Goal: Use online tool/utility: Use online tool/utility

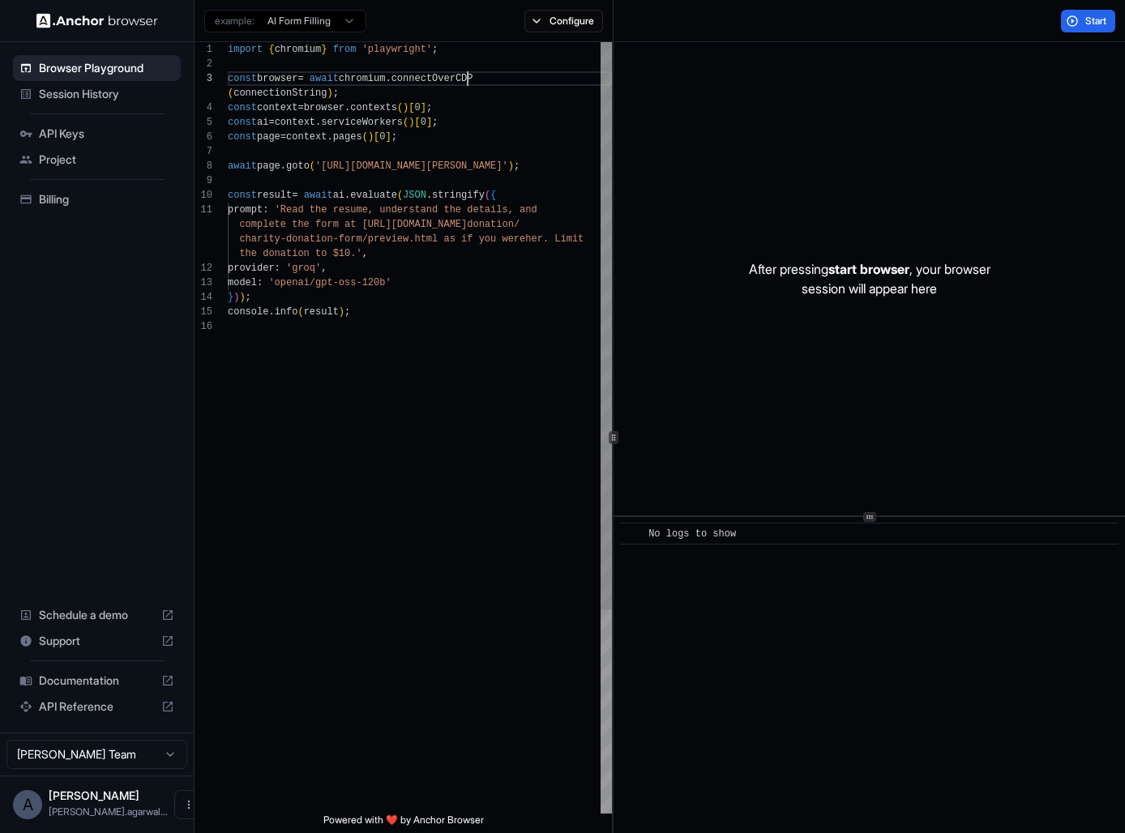
scroll to position [29, 0]
click at [468, 79] on div "import { chromium } from 'playwright' ; const browser = await chromium . connec…" at bounding box center [420, 566] width 384 height 1049
click at [438, 144] on div "import { chromium } from 'playwright' ; const browser = await chromium . connec…" at bounding box center [420, 566] width 384 height 1049
click at [452, 76] on div "import { chromium } from 'playwright' ; const browser = await chromium . connec…" at bounding box center [420, 566] width 384 height 1049
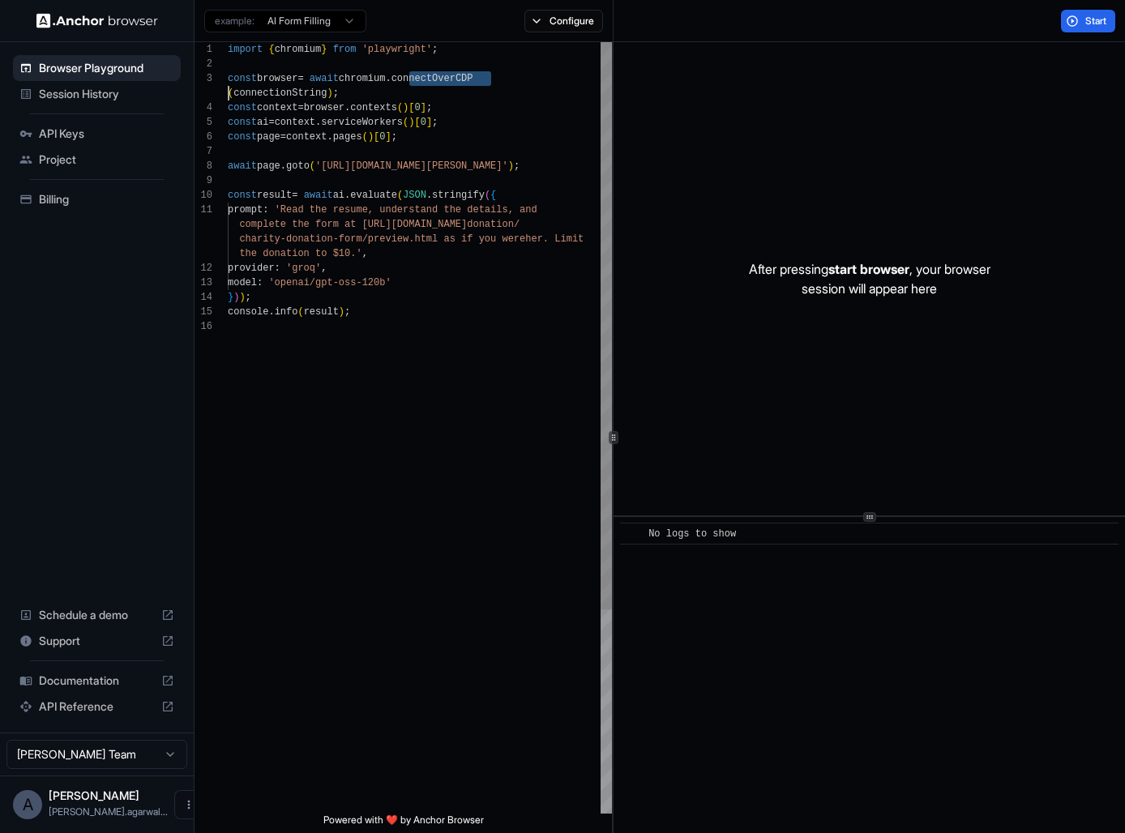
click at [452, 76] on div "import { chromium } from 'playwright' ; const browser = await chromium . connec…" at bounding box center [420, 566] width 384 height 1049
click at [448, 92] on div "import { chromium } from 'playwright' ; const browser = await chromium . connec…" at bounding box center [420, 566] width 384 height 1049
click at [301, 95] on div "import { chromium } from 'playwright' ; const browser = await chromium . connec…" at bounding box center [420, 566] width 384 height 1049
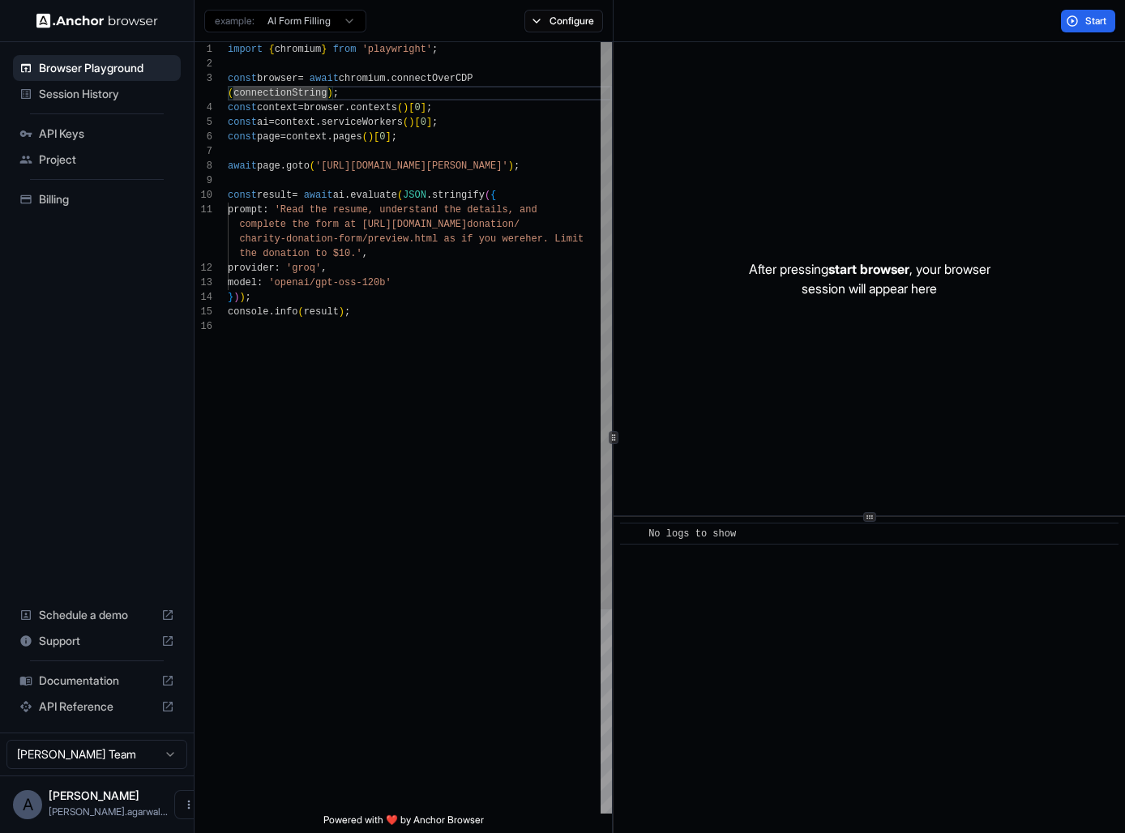
click at [301, 95] on div "import { chromium } from 'playwright' ; const browser = await chromium . connec…" at bounding box center [420, 566] width 384 height 1049
click at [130, 96] on span "Session History" at bounding box center [106, 94] width 135 height 16
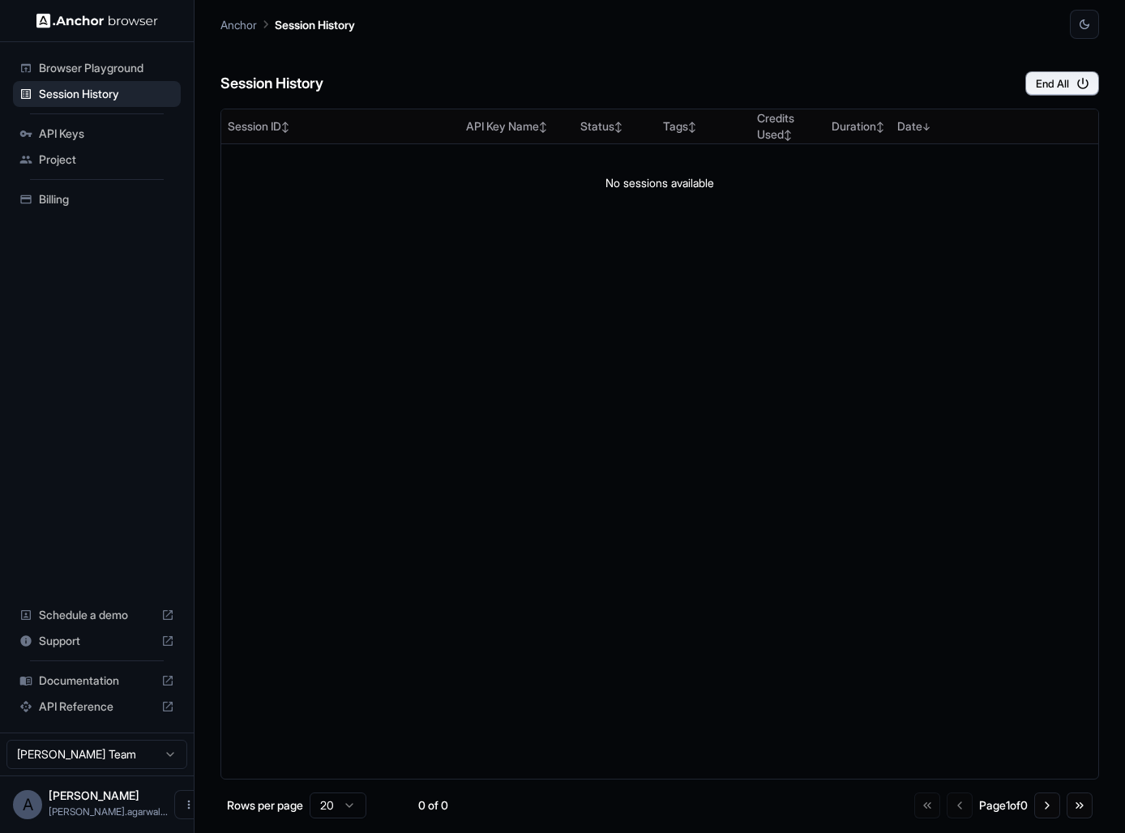
click at [130, 66] on span "Browser Playground" at bounding box center [106, 68] width 135 height 16
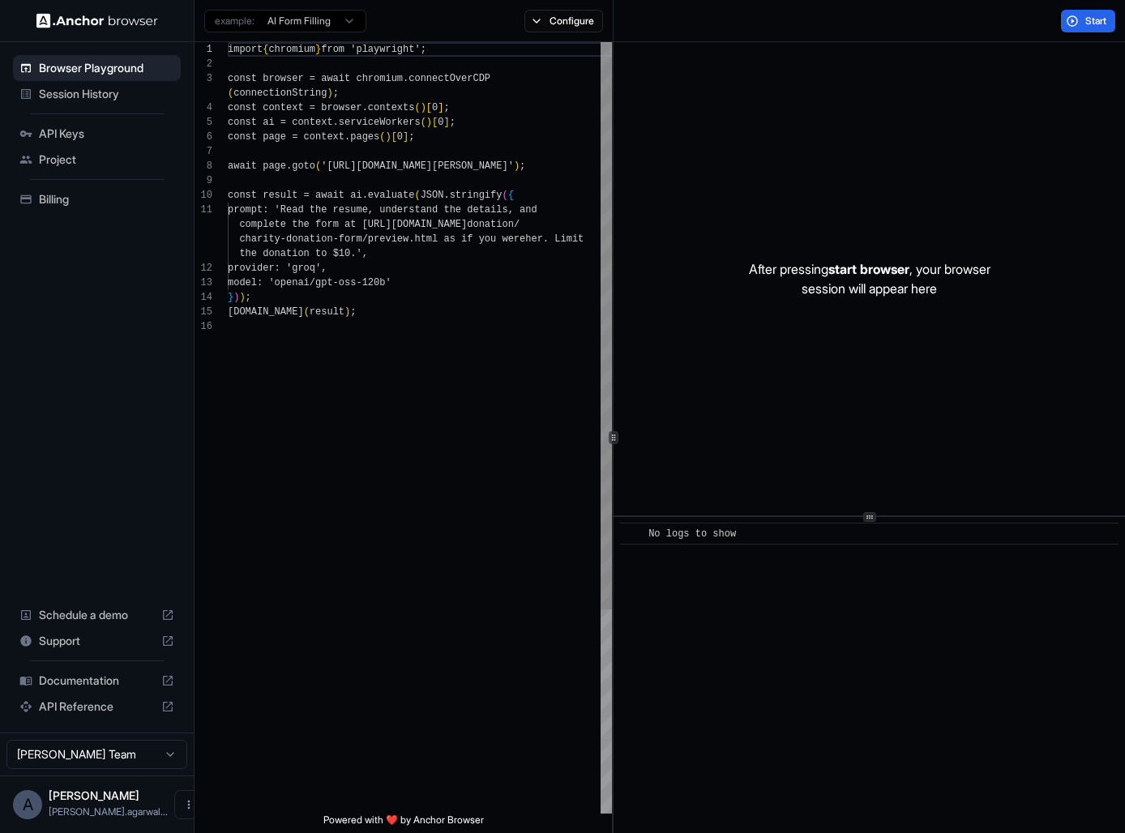
scroll to position [131, 0]
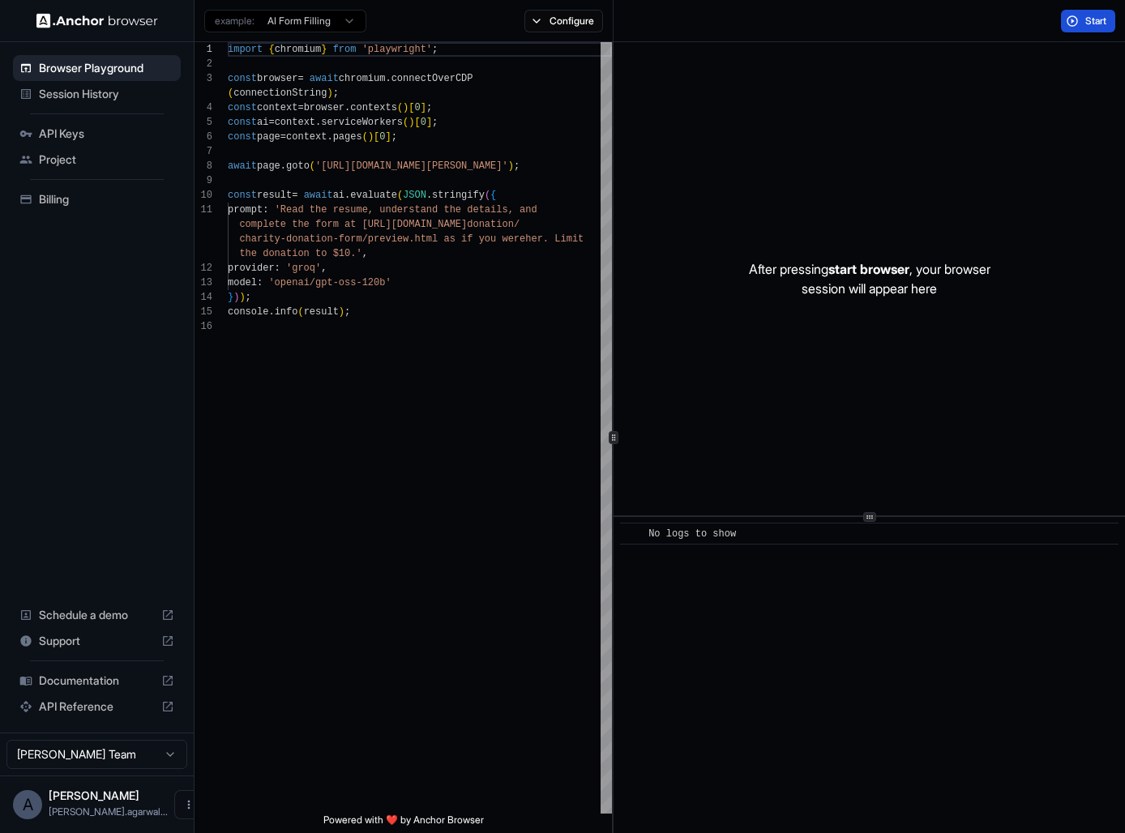
click at [1092, 19] on span "Start" at bounding box center [1096, 21] width 23 height 13
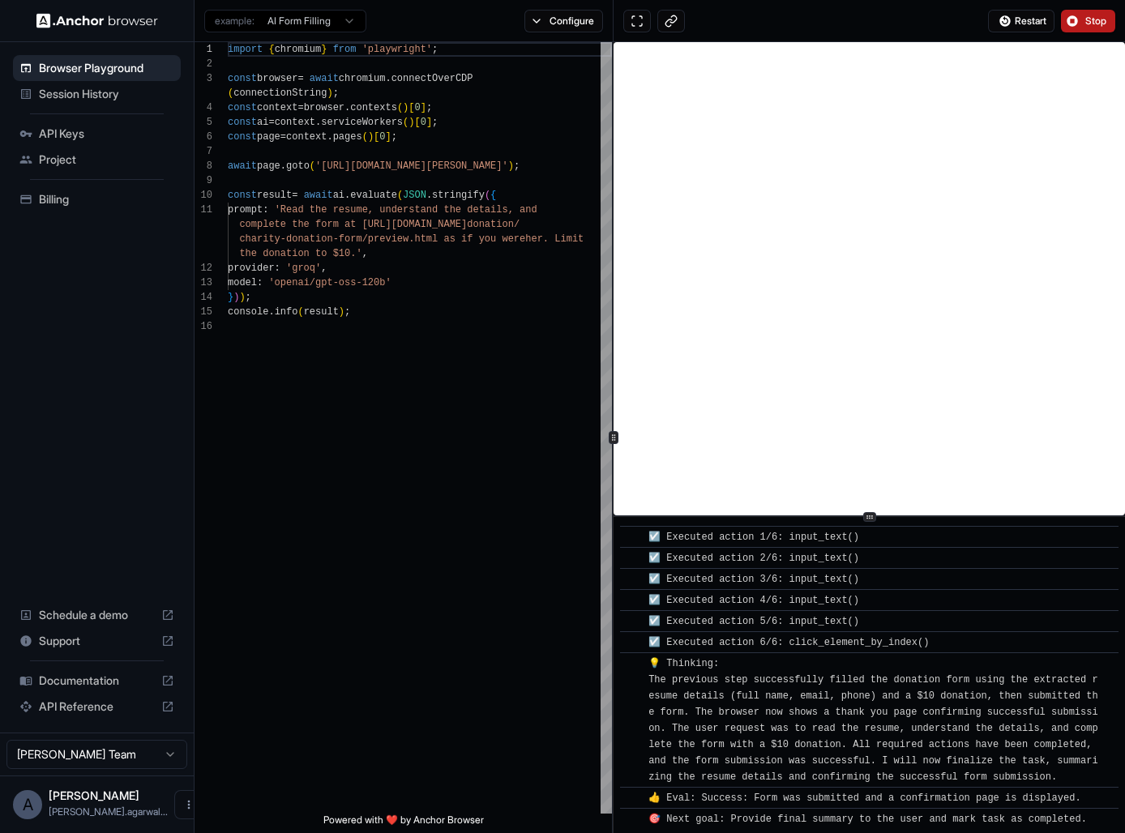
scroll to position [979, 0]
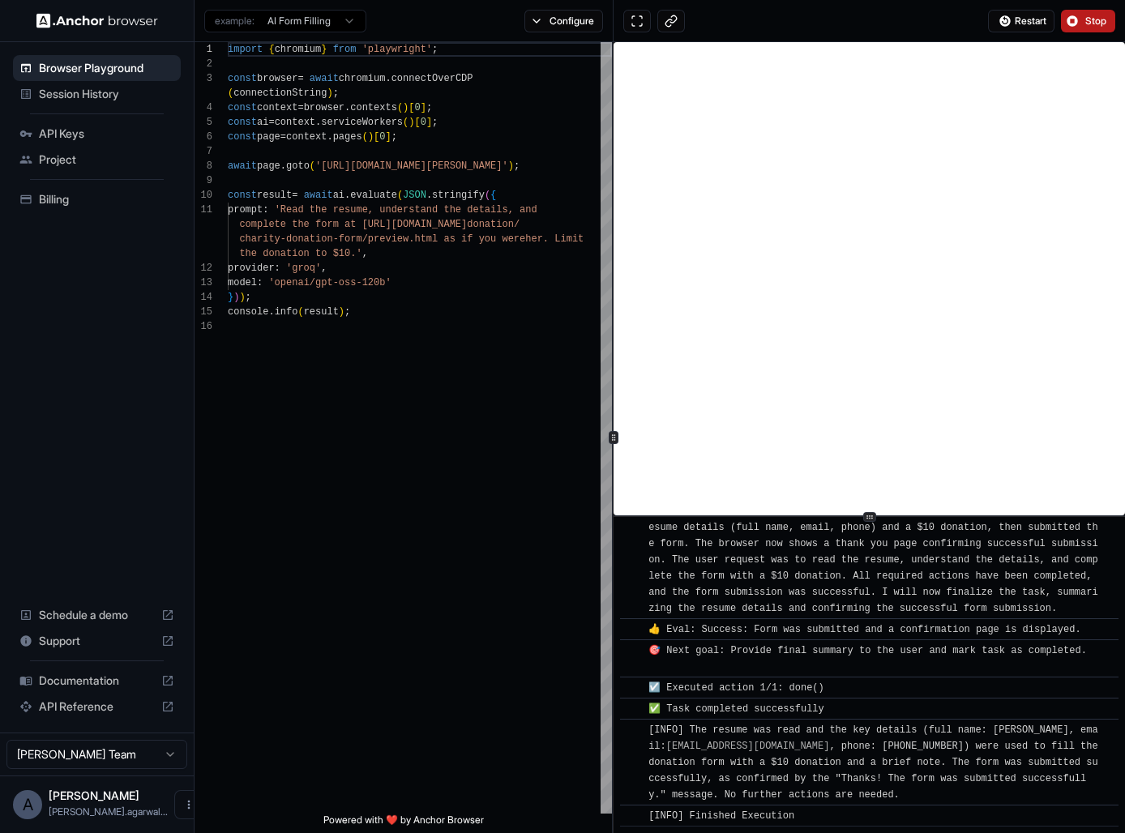
click at [349, 24] on html "Browser Playground Session History API Keys Project Billing Schedule a demo Sup…" at bounding box center [562, 416] width 1125 height 833
click at [317, 367] on html "Browser Playground Session History API Keys Project Billing Schedule a demo Sup…" at bounding box center [562, 416] width 1125 height 833
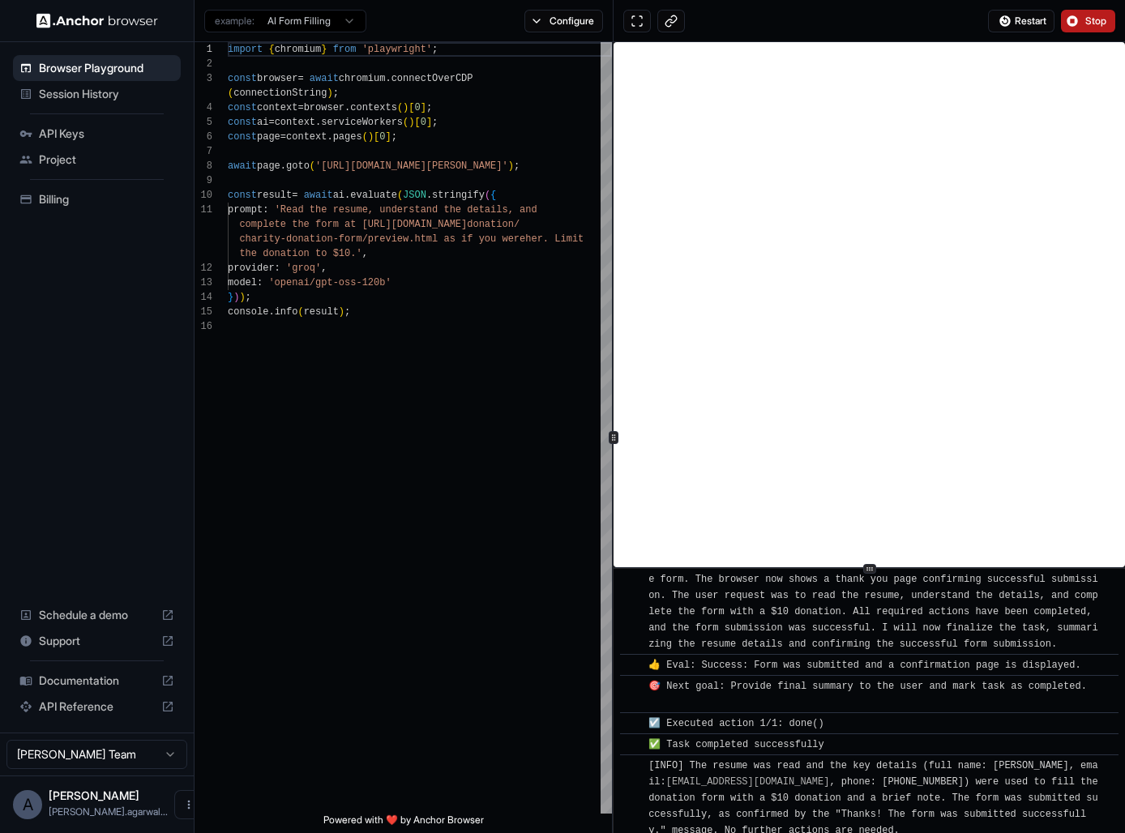
click at [861, 592] on div "​ [INFO] Started Execution ​ 🚀 Starting task: Read the resume, understand the d…" at bounding box center [868, 437] width 511 height 791
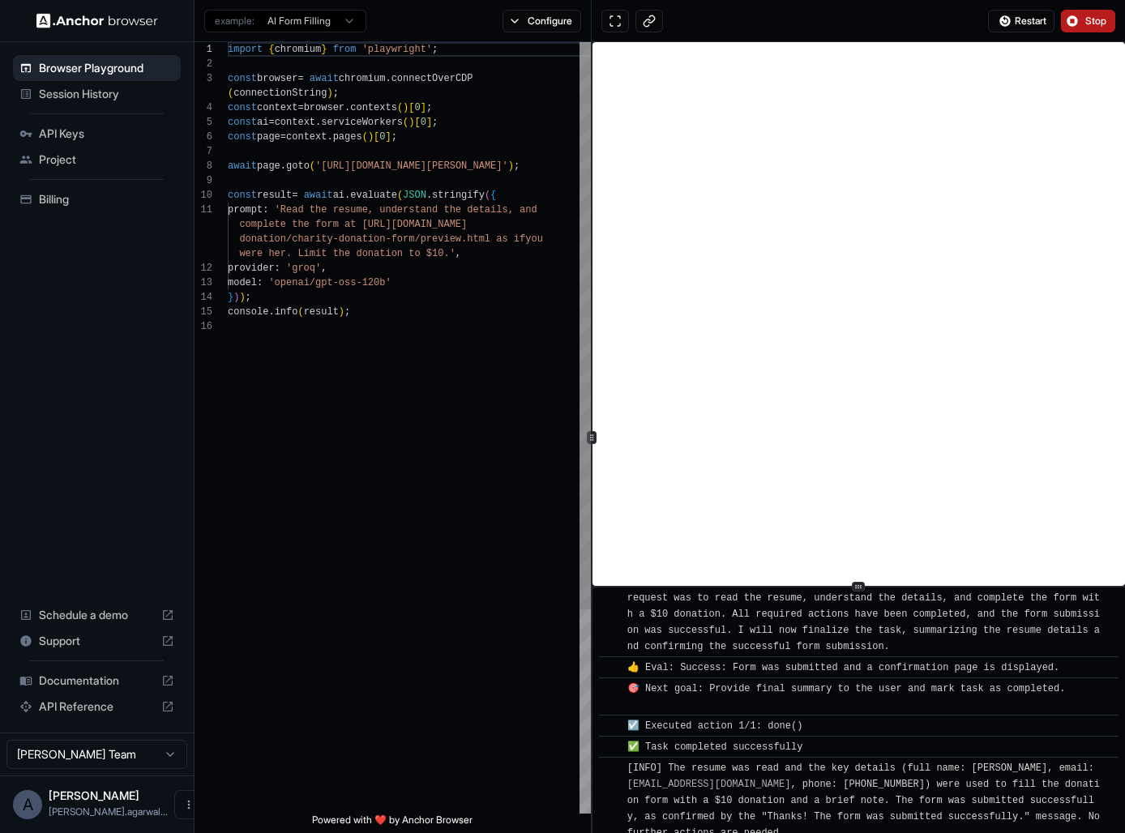
scroll to position [947, 0]
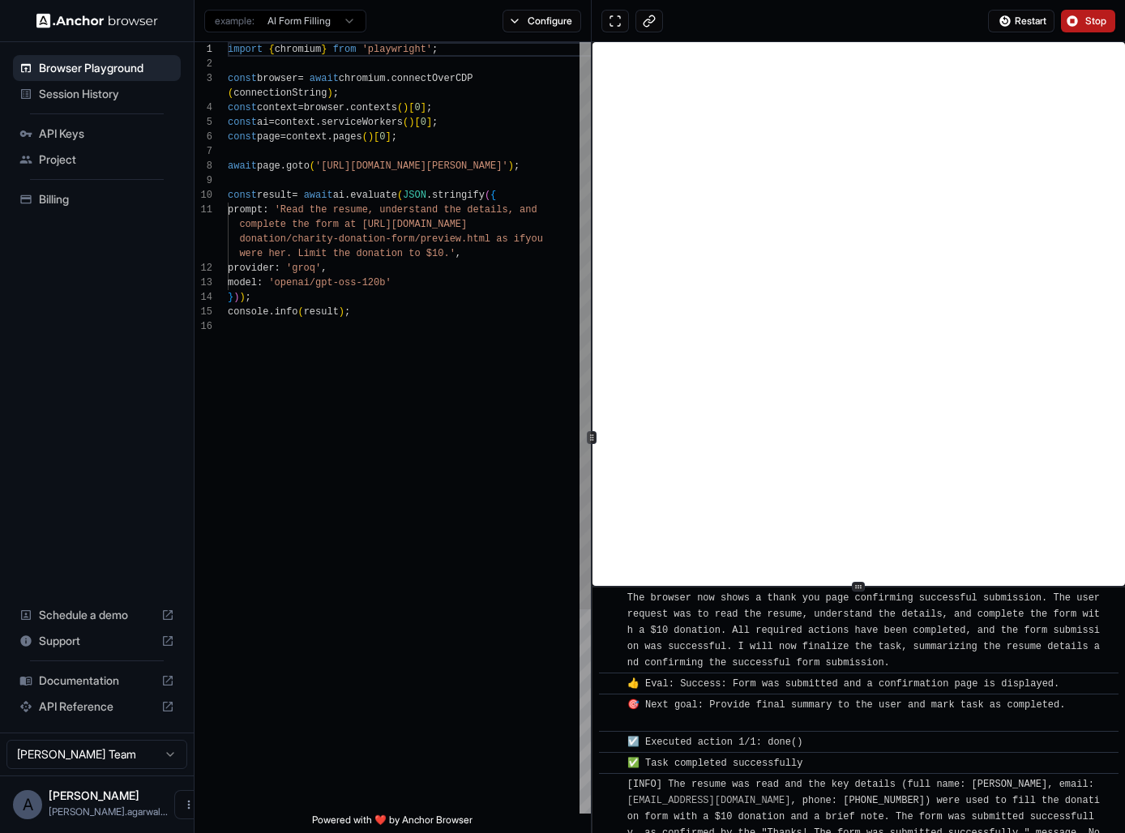
click at [588, 436] on icon at bounding box center [592, 438] width 8 height 8
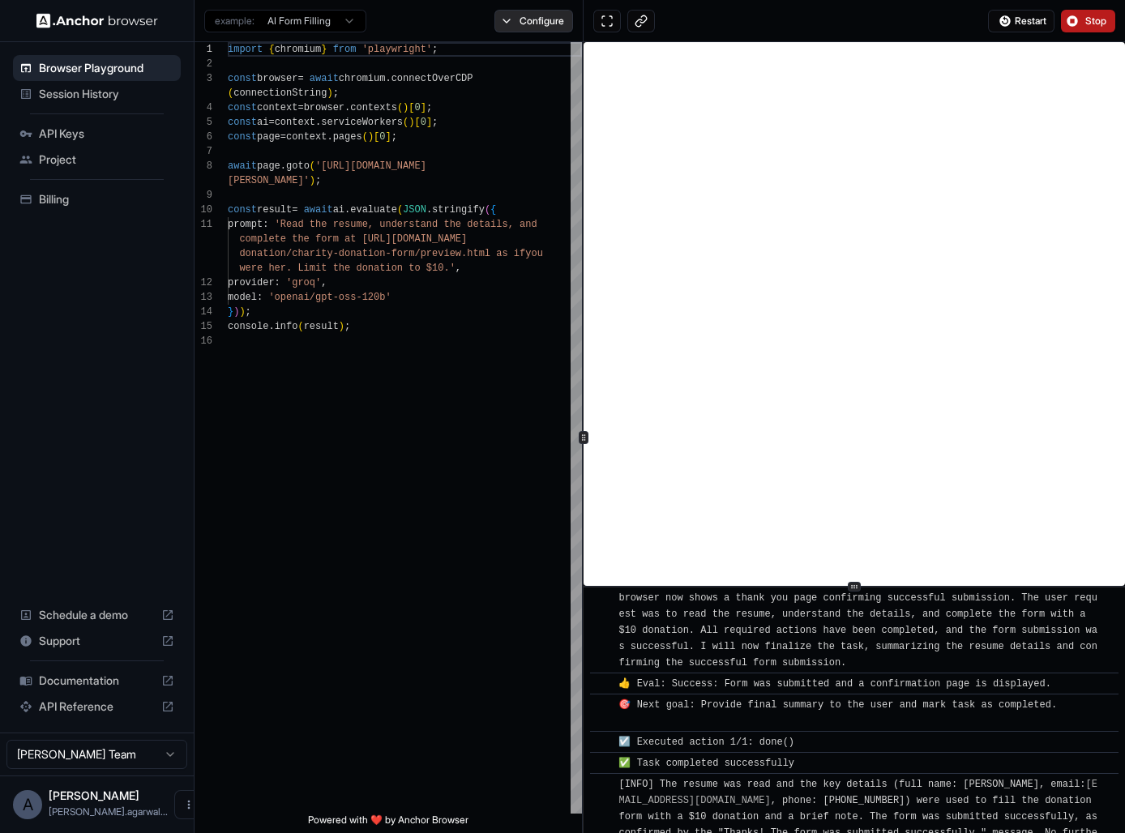
click at [532, 18] on button "Configure" at bounding box center [533, 21] width 79 height 23
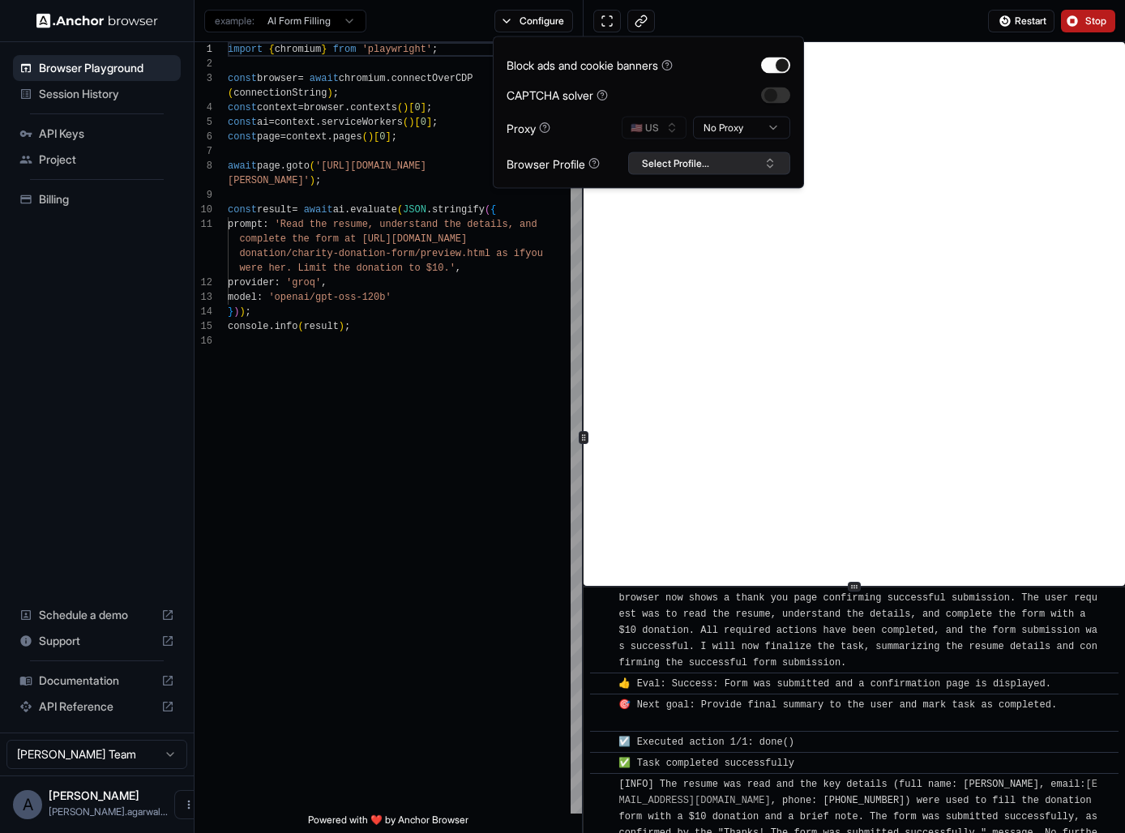
click at [657, 161] on button "Select Profile..." at bounding box center [709, 163] width 162 height 23
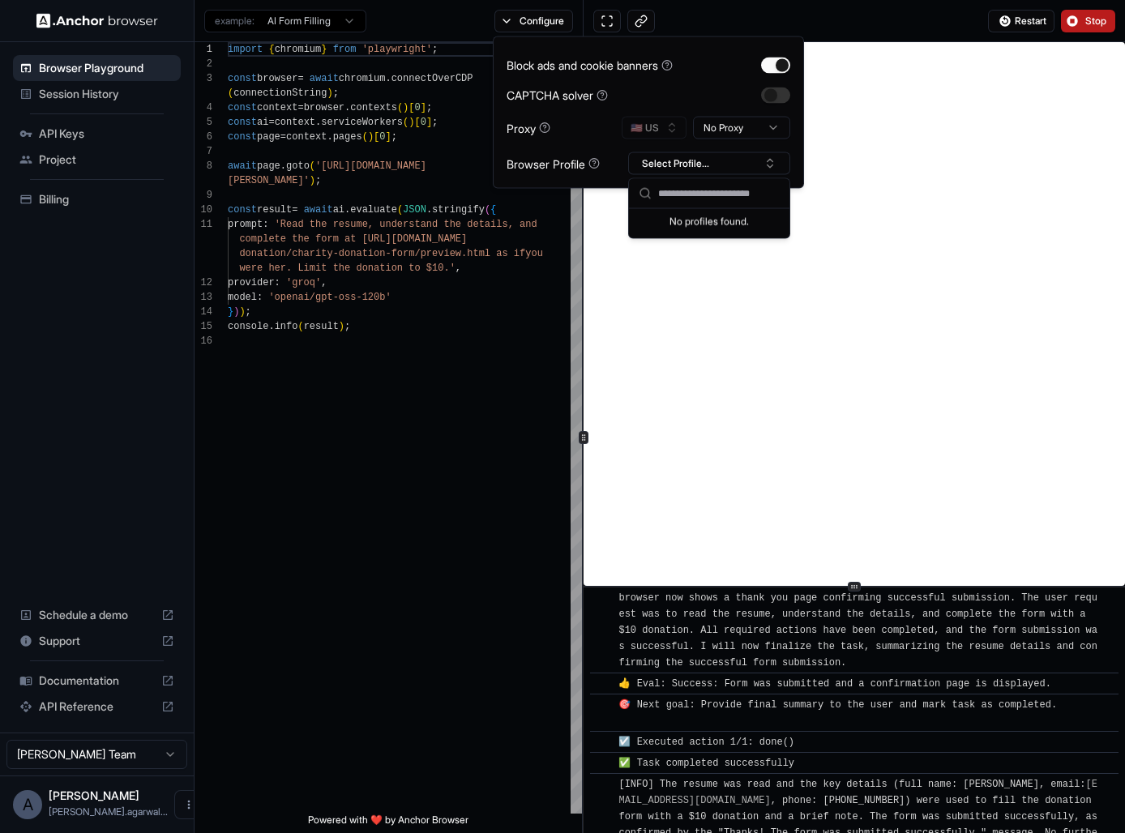
click at [643, 87] on div "CAPTCHA solver" at bounding box center [648, 95] width 284 height 17
click at [465, 462] on div "import { chromium } from 'playwright' ; const browser = await chromium . connec…" at bounding box center [405, 573] width 354 height 1063
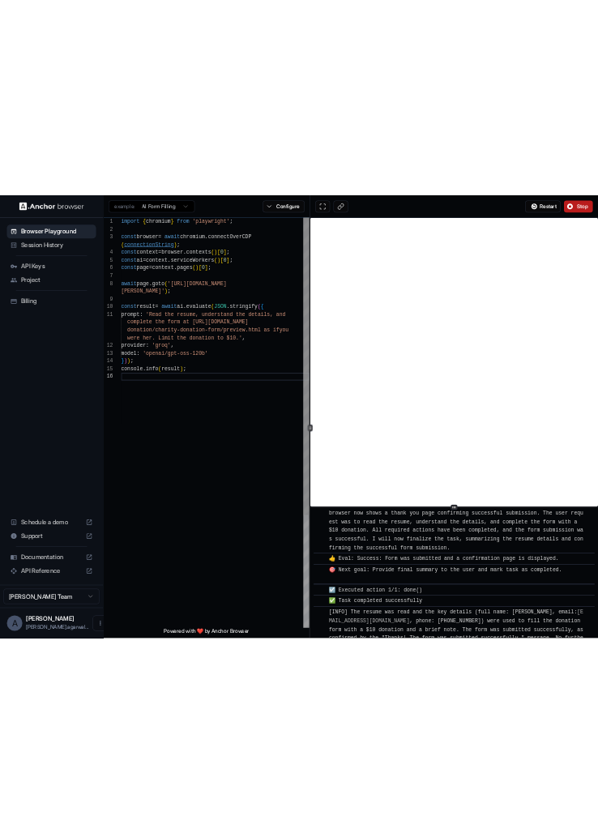
scroll to position [44, 0]
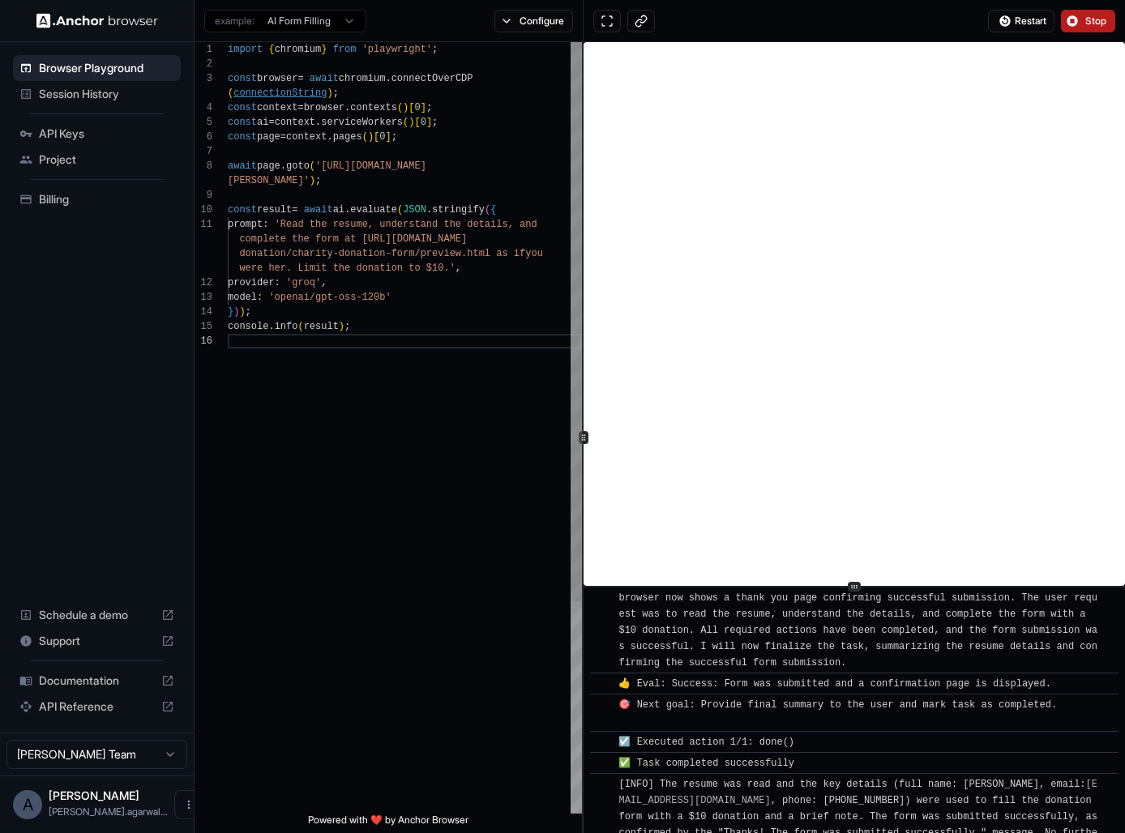
click at [288, 95] on div "import { chromium } from 'playwright' ; const browser = await chromium . connec…" at bounding box center [405, 573] width 354 height 1063
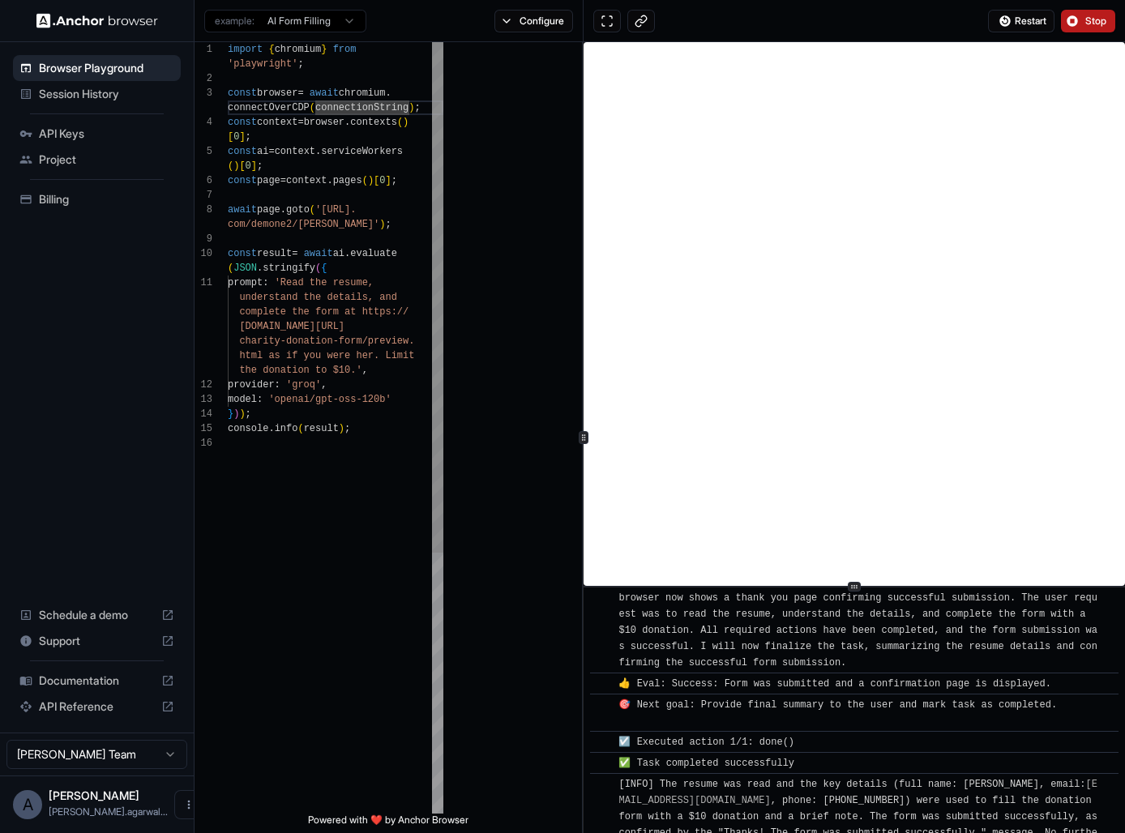
scroll to position [88, 0]
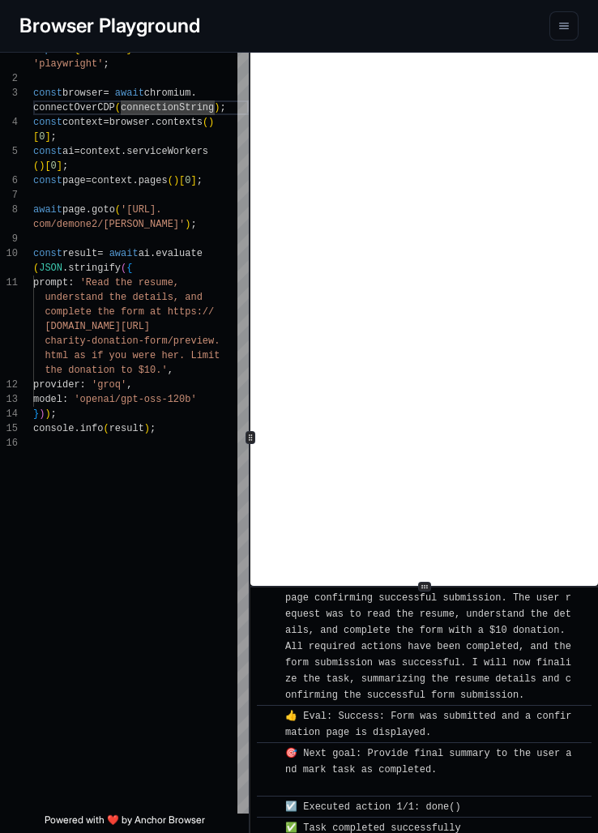
type textarea "**********"
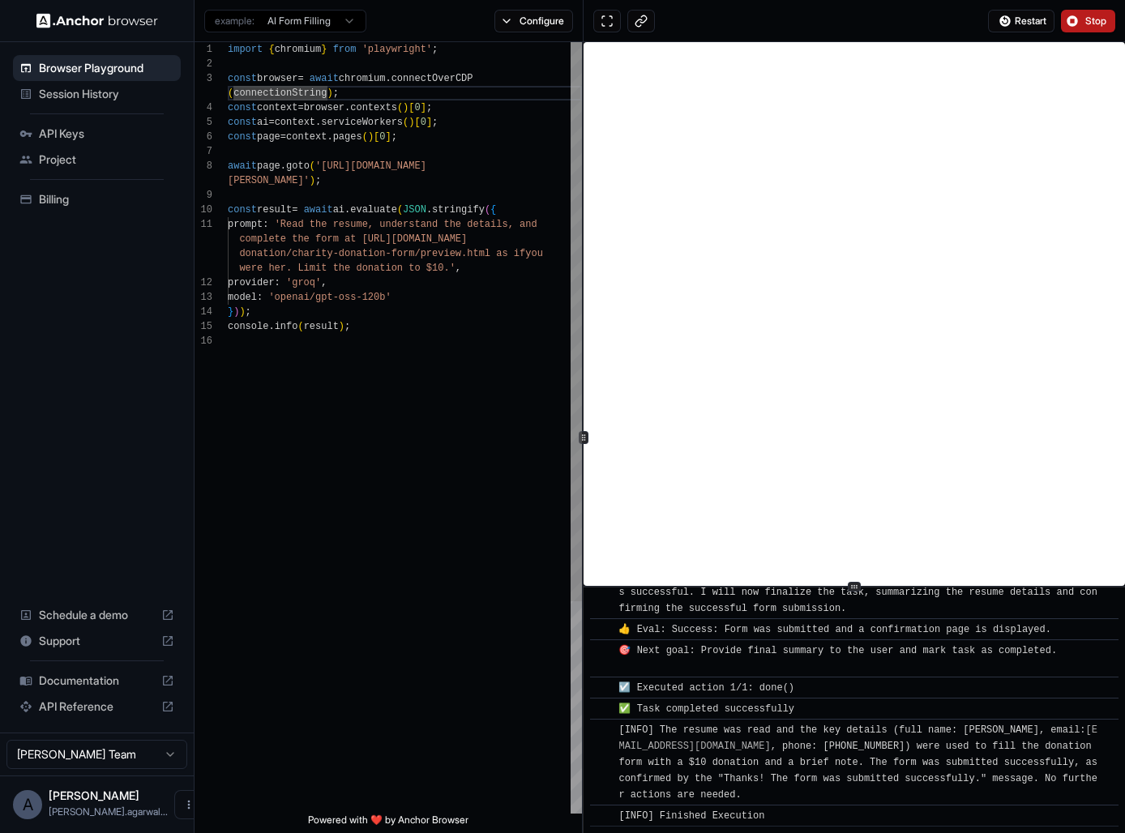
scroll to position [947, 0]
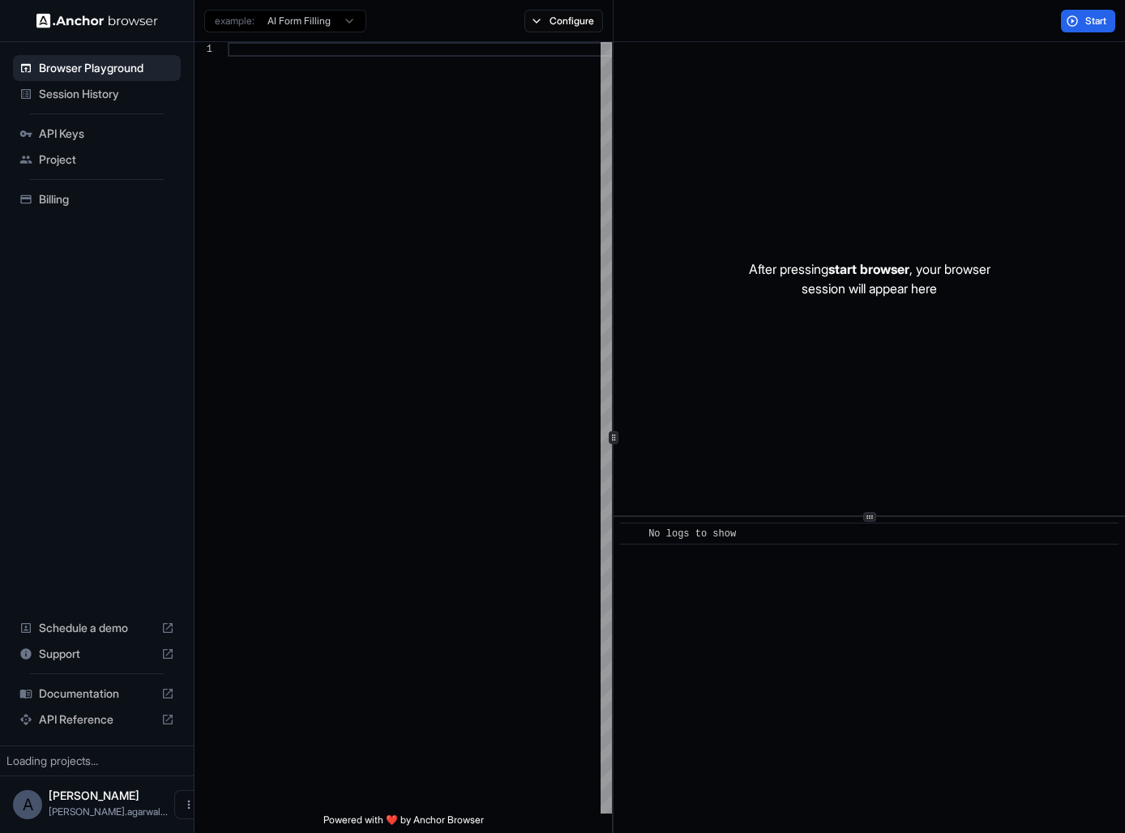
scroll to position [131, 0]
